Goal: Task Accomplishment & Management: Manage account settings

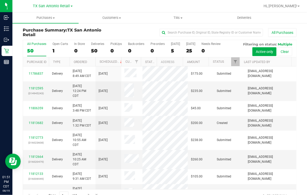
click at [51, 52] on div "All Purchases 50 Open Carts 1 In Store 0 Deliveries 50 PickUps 0 Back-orders 0 …" at bounding box center [159, 48] width 273 height 17
click at [52, 51] on div "All Purchases 50 Open Carts 1 In Store 0 Deliveries 50 PickUps 0 Back-orders 0 …" at bounding box center [159, 48] width 273 height 17
click at [52, 51] on div "1" at bounding box center [59, 51] width 15 height 6
click at [0, 0] on input "Open Carts 1" at bounding box center [0, 0] width 0 height 0
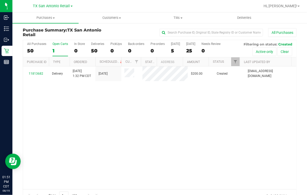
click at [226, 160] on div "11813682 Delivery [DATE] 1:32 PM CDT 8/22/2025 $200.00 Created [EMAIL_ADDRESS][…" at bounding box center [159, 127] width 273 height 123
click at [49, 5] on span "TX San Antonio Retail" at bounding box center [51, 6] width 37 height 5
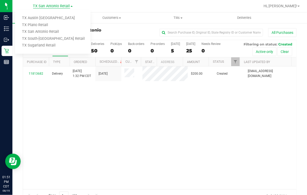
click at [49, 4] on span "TX San Antonio Retail" at bounding box center [51, 6] width 37 height 5
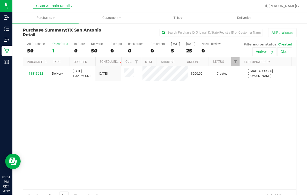
click at [48, 5] on span "TX San Antonio Retail" at bounding box center [51, 6] width 37 height 5
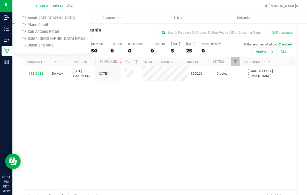
click at [42, 14] on ul "[GEOGRAPHIC_DATA] [GEOGRAPHIC_DATA] [GEOGRAPHIC_DATA] [GEOGRAPHIC_DATA] Plano R…" at bounding box center [52, 32] width 75 height 44
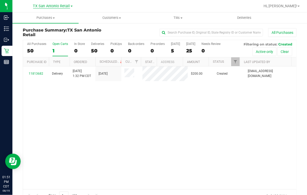
click at [44, 5] on span "TX San Antonio Retail" at bounding box center [51, 6] width 37 height 5
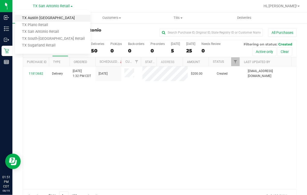
click at [37, 19] on link "TX Austin [GEOGRAPHIC_DATA]" at bounding box center [52, 18] width 75 height 7
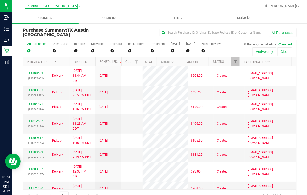
click at [42, 8] on span "TX Austin [GEOGRAPHIC_DATA]" at bounding box center [51, 6] width 53 height 5
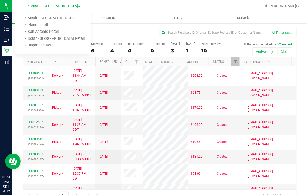
click at [122, 3] on div at bounding box center [175, 6] width 167 height 10
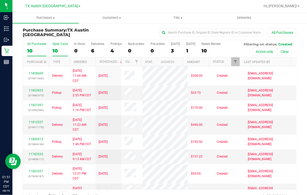
click at [53, 52] on div "10" at bounding box center [59, 51] width 15 height 6
click at [0, 0] on input "Open Carts 10" at bounding box center [0, 0] width 0 height 0
click at [179, 48] on div "3" at bounding box center [175, 51] width 9 height 6
click at [0, 0] on input "[DATE] 3" at bounding box center [0, 0] width 0 height 0
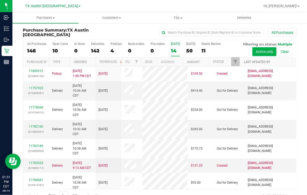
click at [254, 60] on link "Last Updated By" at bounding box center [257, 62] width 26 height 4
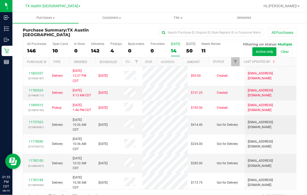
click at [296, 66] on div "Purchase Summary: TX Austin DC All Purchases All Purchases 146 Open Carts 10 In…" at bounding box center [159, 115] width 294 height 184
click at [55, 4] on link "TX Austin [GEOGRAPHIC_DATA]" at bounding box center [52, 5] width 55 height 5
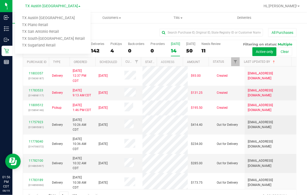
click at [127, 29] on div "All Purchases" at bounding box center [205, 32] width 182 height 9
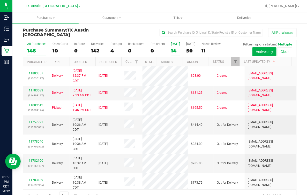
click at [33, 46] on label "All Purchases 146" at bounding box center [36, 49] width 19 height 14
click at [0, 0] on input "All Purchases 146" at bounding box center [0, 0] width 0 height 0
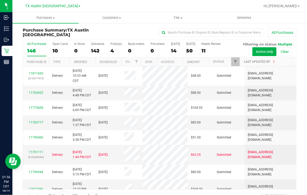
click at [248, 61] on link "Last Updated By" at bounding box center [260, 62] width 32 height 4
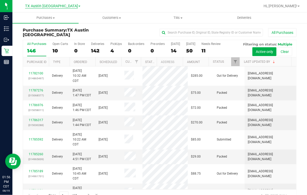
click at [58, 7] on span "TX Austin [GEOGRAPHIC_DATA]" at bounding box center [51, 6] width 53 height 5
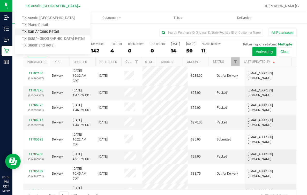
click at [44, 34] on link "TX San Antonio Retail" at bounding box center [52, 31] width 75 height 7
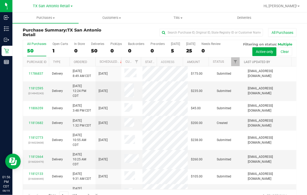
click at [255, 63] on link "Last Updated By" at bounding box center [257, 62] width 26 height 4
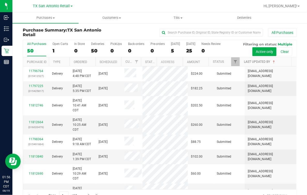
click at [255, 63] on link "Last Updated By" at bounding box center [260, 62] width 32 height 4
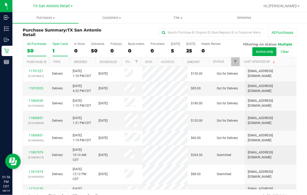
click at [57, 50] on div "1" at bounding box center [59, 51] width 15 height 6
click at [0, 0] on input "Open Carts 1" at bounding box center [0, 0] width 0 height 0
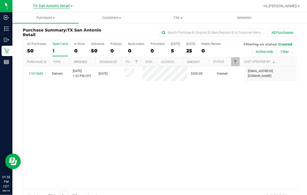
click at [56, 4] on span "TX San Antonio Retail" at bounding box center [51, 6] width 37 height 5
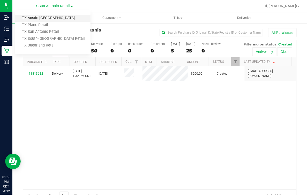
click at [43, 16] on link "TX Austin [GEOGRAPHIC_DATA]" at bounding box center [52, 18] width 75 height 7
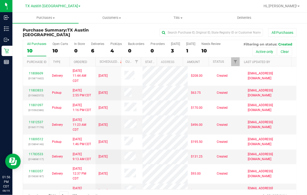
click at [34, 52] on div "10" at bounding box center [36, 51] width 19 height 6
click at [0, 0] on input "All Purchases 10" at bounding box center [0, 0] width 0 height 0
click at [105, 48] on div "All Purchases 10 Open Carts 10 In Store 0 Deliveries 6 PickUps 4 Back-orders 0 …" at bounding box center [159, 48] width 273 height 17
click at [51, 48] on div "All Purchases 10 Open Carts 10 In Store 0 Deliveries 6 PickUps 4 Back-orders 0 …" at bounding box center [159, 48] width 273 height 17
click at [60, 49] on div "10" at bounding box center [59, 51] width 15 height 6
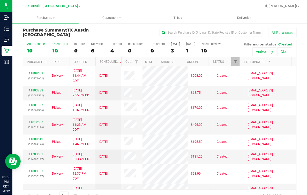
click at [0, 0] on input "Open Carts 10" at bounding box center [0, 0] width 0 height 0
